Goal: Navigation & Orientation: Find specific page/section

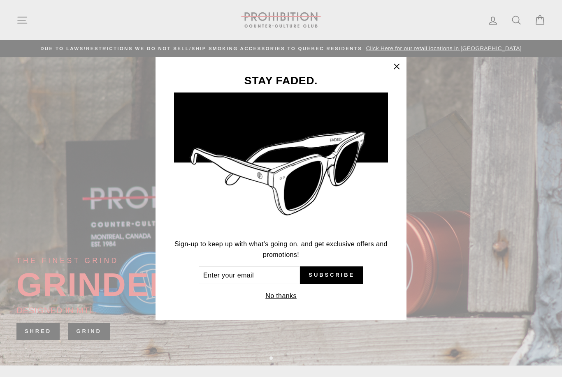
click at [393, 67] on icon "button" at bounding box center [397, 67] width 12 height 12
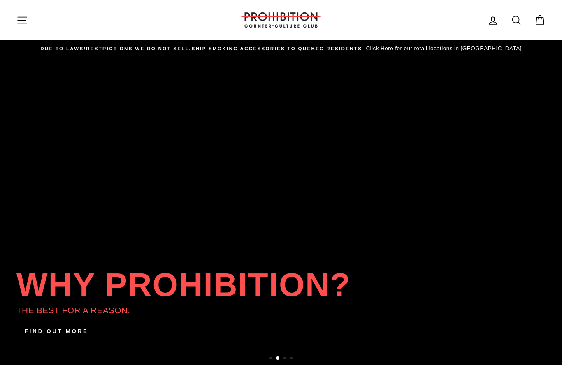
click at [21, 19] on icon "button" at bounding box center [22, 20] width 12 height 12
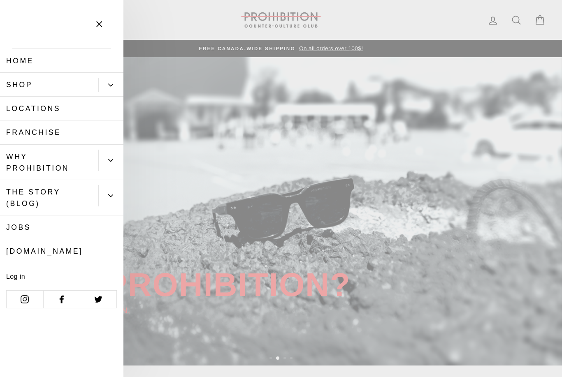
click at [108, 86] on icon "Primary" at bounding box center [110, 85] width 5 height 5
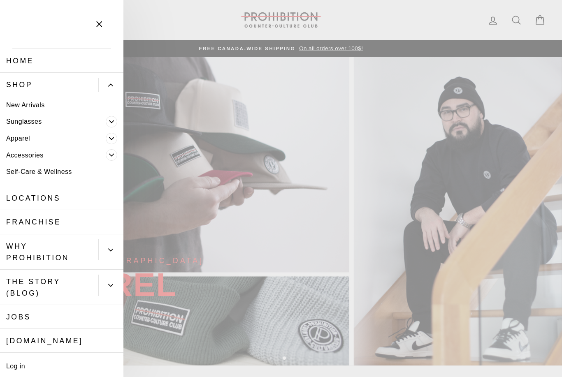
click at [16, 154] on link "Accessories" at bounding box center [53, 155] width 106 height 17
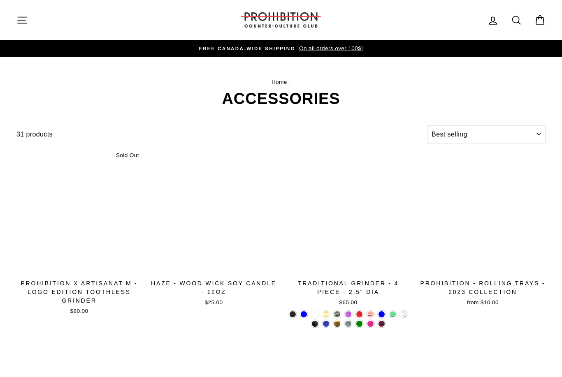
select select "best-selling"
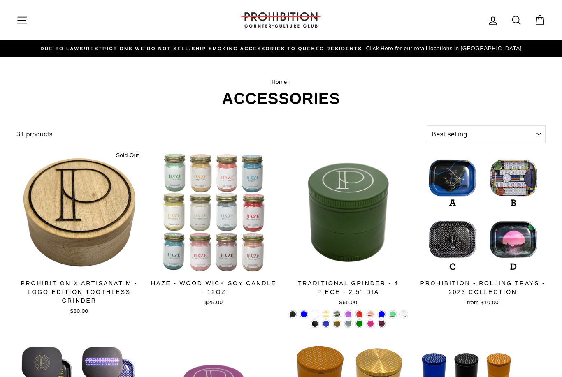
click at [521, 20] on icon at bounding box center [517, 20] width 12 height 12
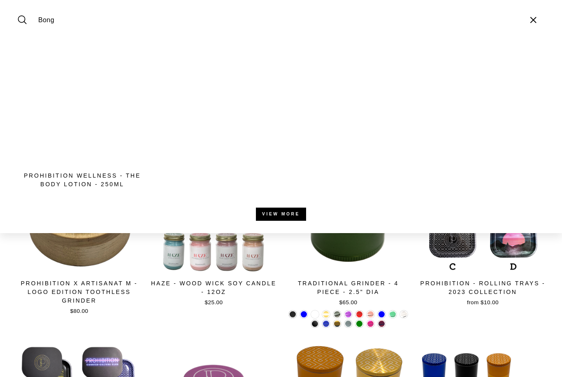
type input "Bong"
click at [25, 20] on button "Search" at bounding box center [25, 20] width 18 height 28
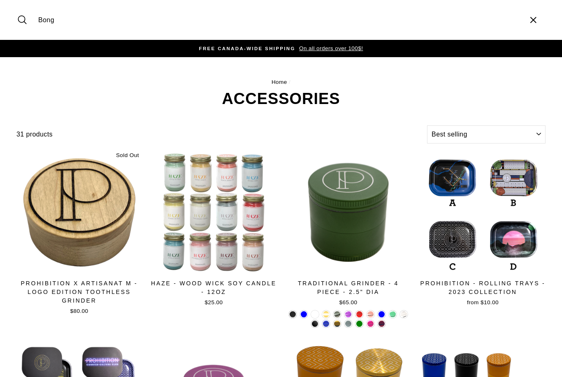
click at [20, 15] on icon "submit" at bounding box center [22, 20] width 12 height 12
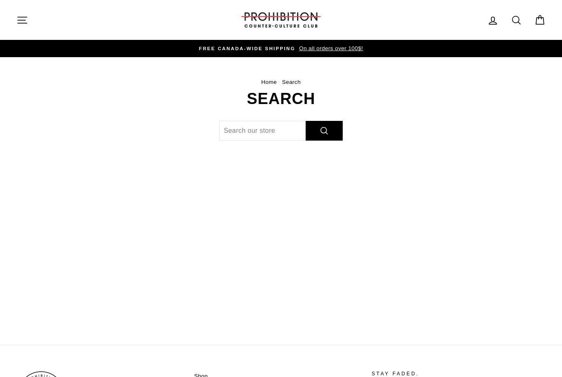
click at [23, 18] on icon "button" at bounding box center [22, 20] width 12 height 12
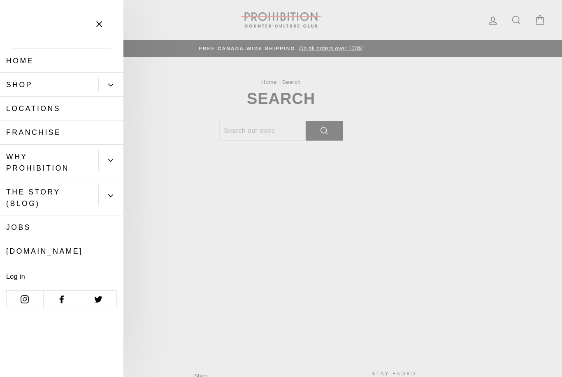
click at [115, 88] on button "Primary" at bounding box center [110, 85] width 25 height 14
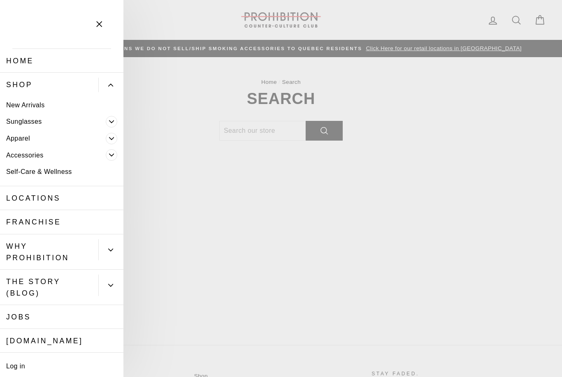
click at [13, 97] on link "New Arrivals" at bounding box center [61, 105] width 123 height 17
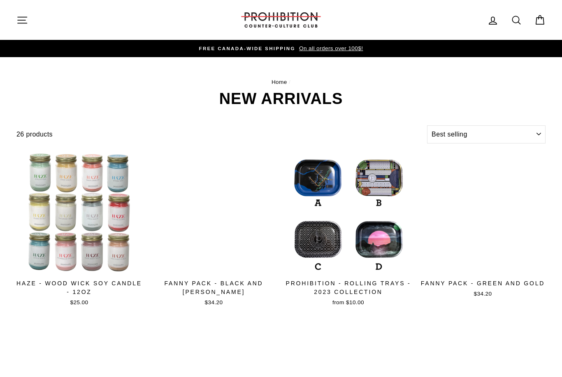
select select "best-selling"
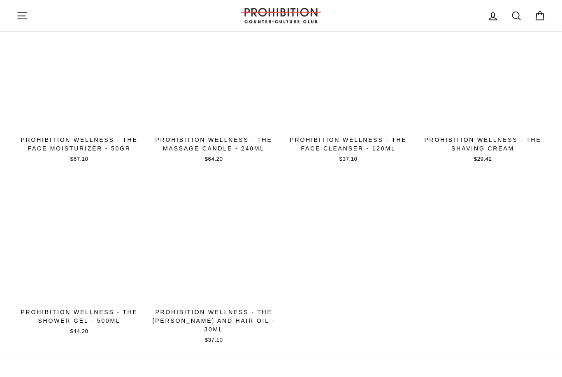
scroll to position [1073, 0]
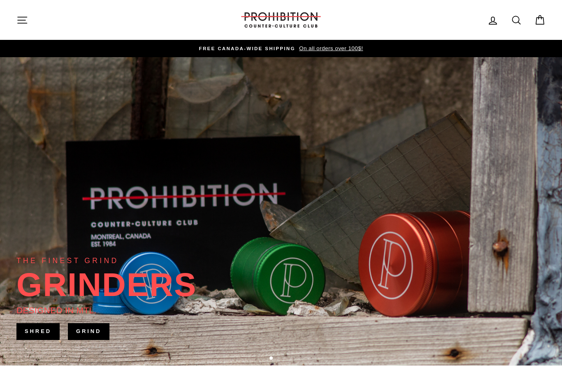
click at [26, 21] on icon "button" at bounding box center [22, 20] width 12 height 12
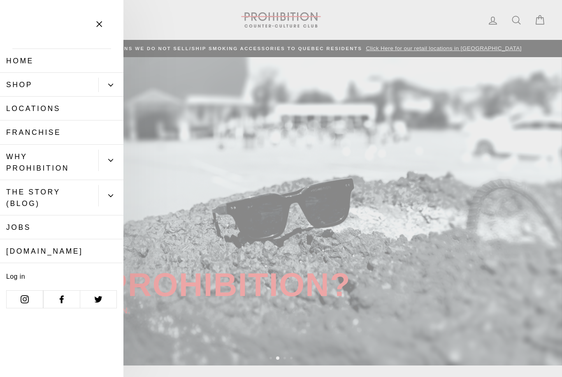
click at [102, 16] on button "Close menu" at bounding box center [99, 24] width 24 height 39
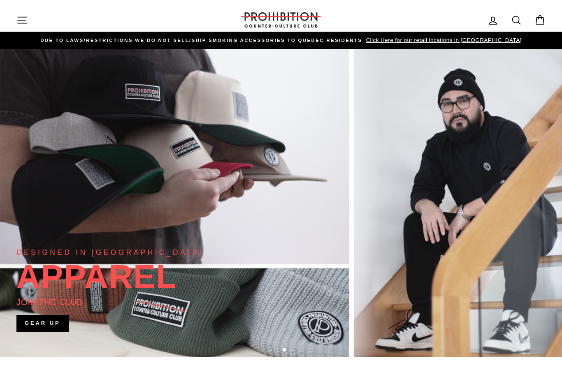
click at [19, 25] on icon "button" at bounding box center [22, 20] width 12 height 12
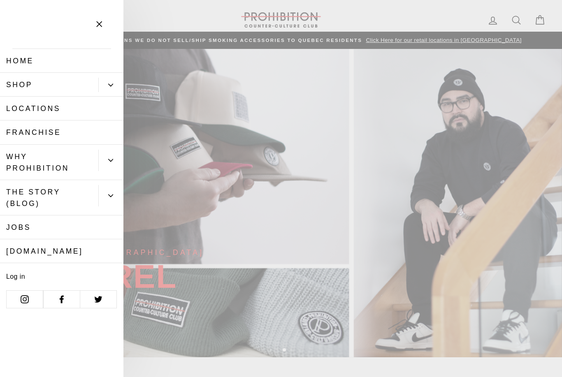
click at [108, 85] on icon "Primary" at bounding box center [110, 85] width 5 height 5
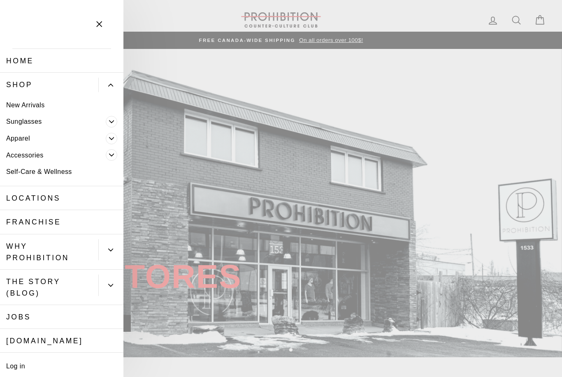
click at [40, 170] on link "Self-Care & Wellness" at bounding box center [61, 172] width 123 height 17
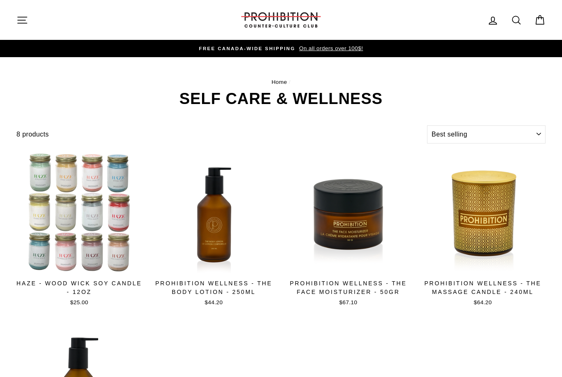
select select "best-selling"
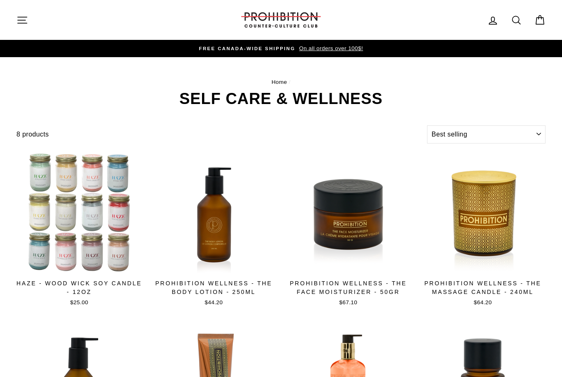
click at [26, 27] on button "Site navigation" at bounding box center [22, 20] width 21 height 18
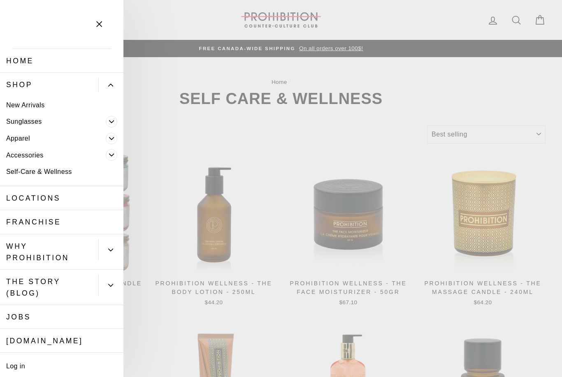
click at [37, 152] on link "Accessories" at bounding box center [53, 155] width 106 height 17
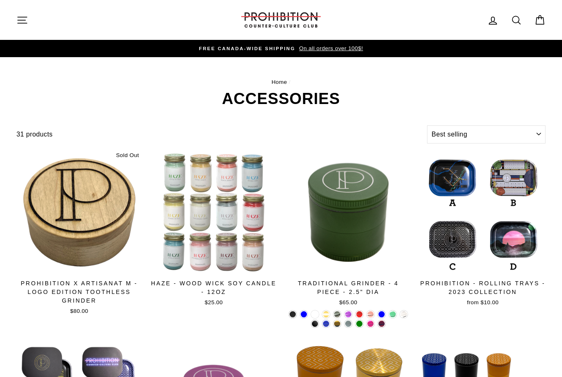
select select "best-selling"
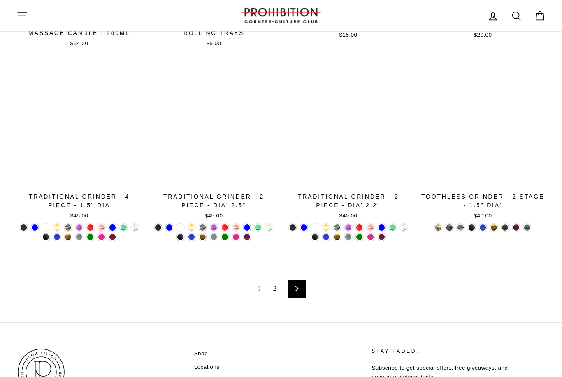
scroll to position [1257, 0]
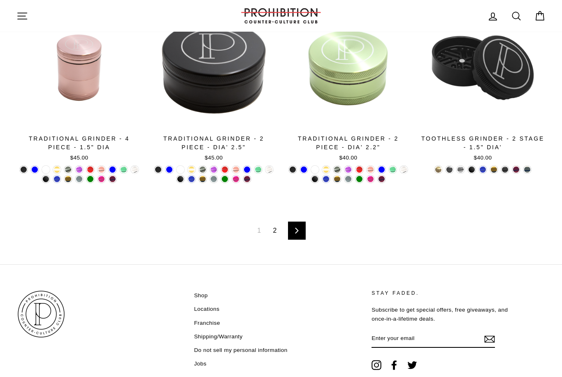
click at [280, 234] on link "2" at bounding box center [275, 230] width 14 height 13
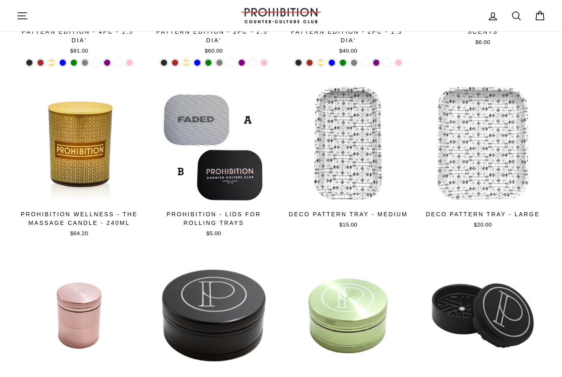
scroll to position [985, 0]
